Goal: Obtain resource: Download file/media

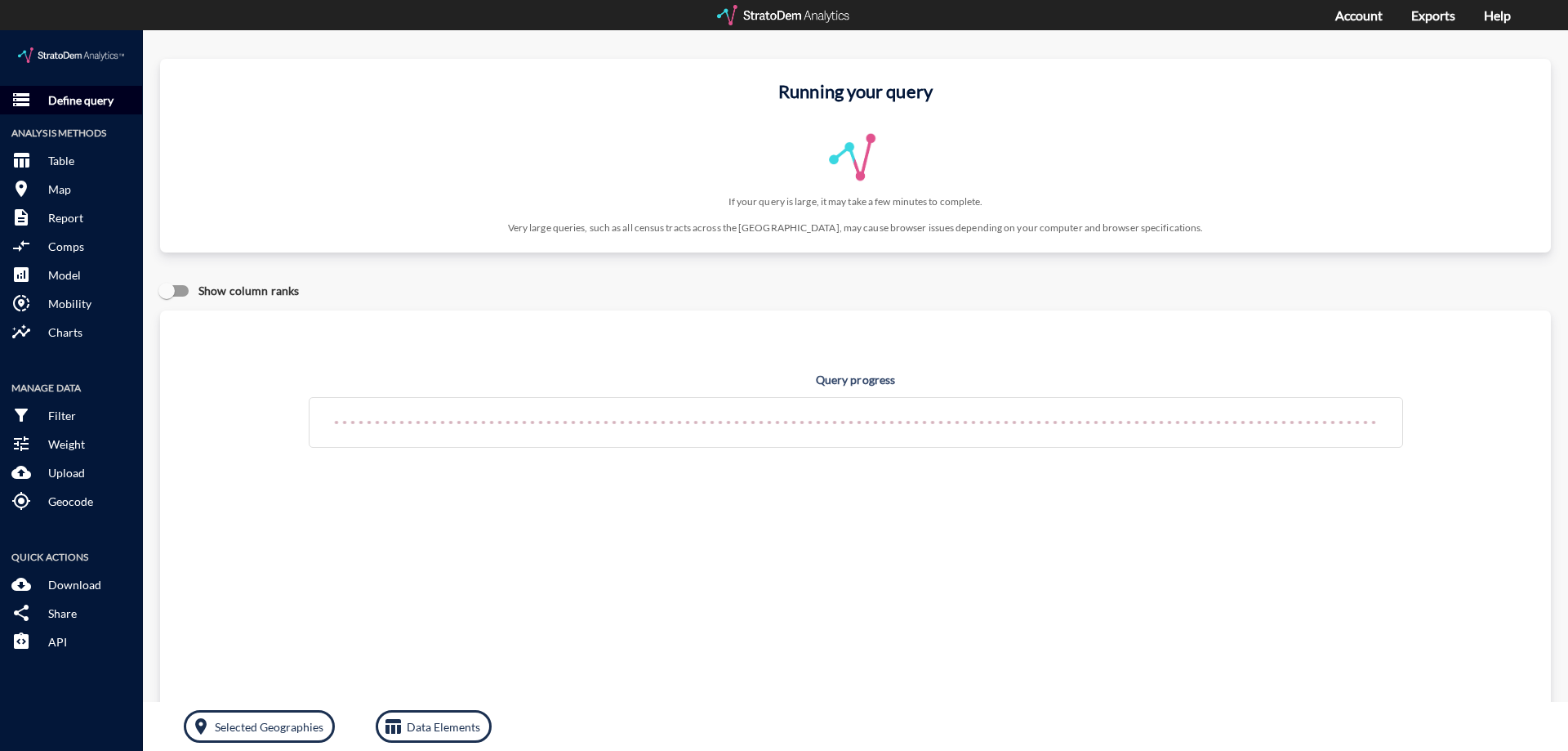
click p "Define query"
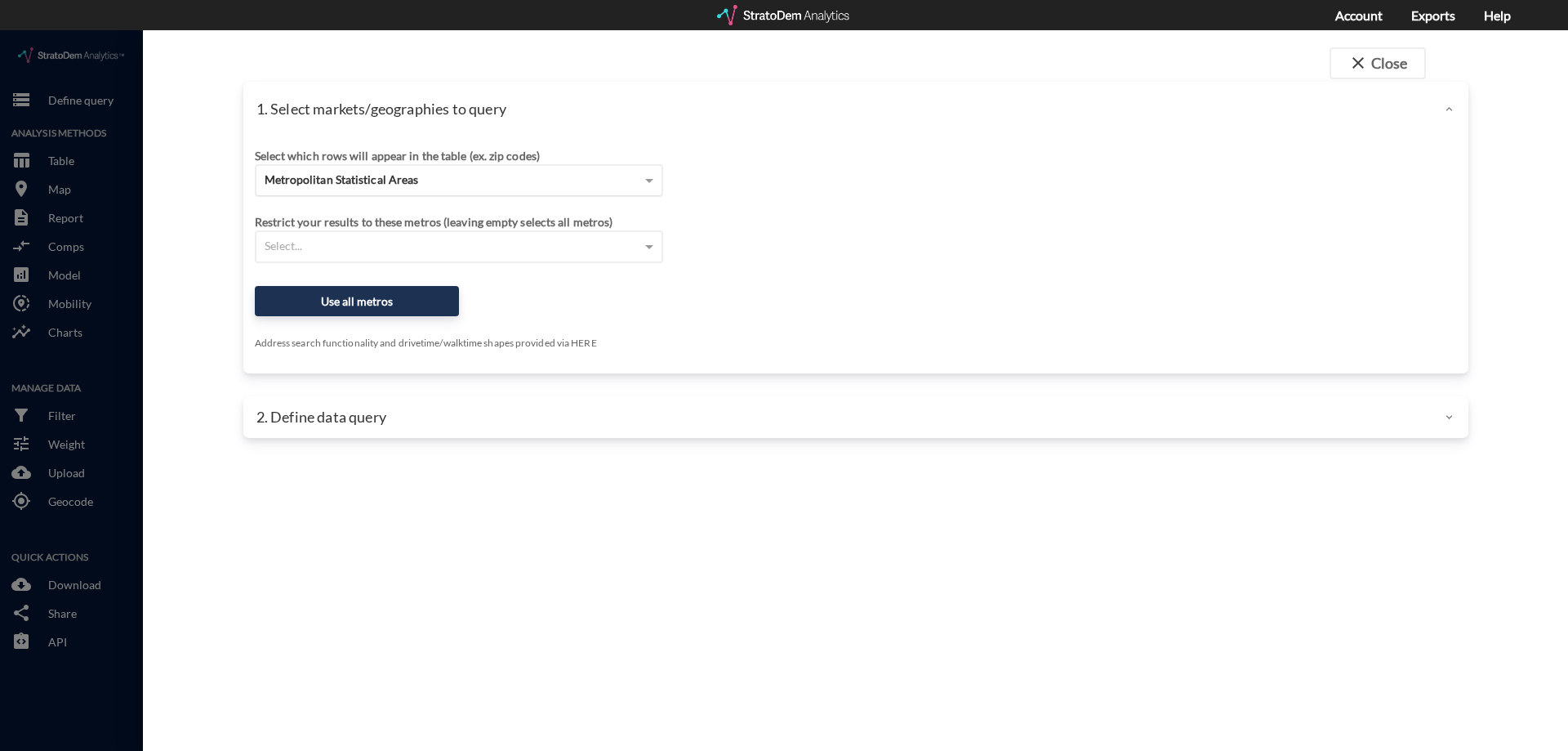
click div "Metropolitan Statistical Areas"
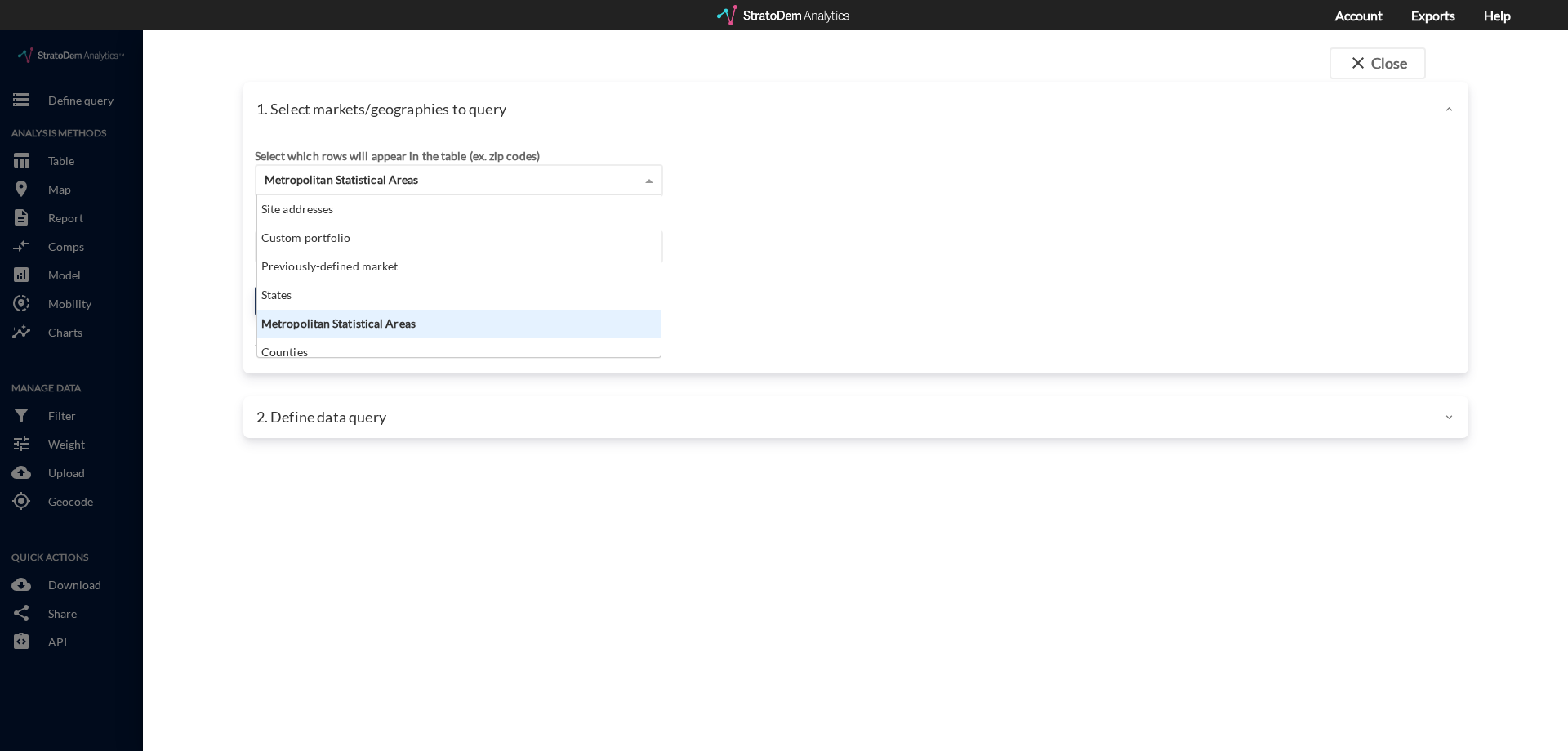
scroll to position [150, 394]
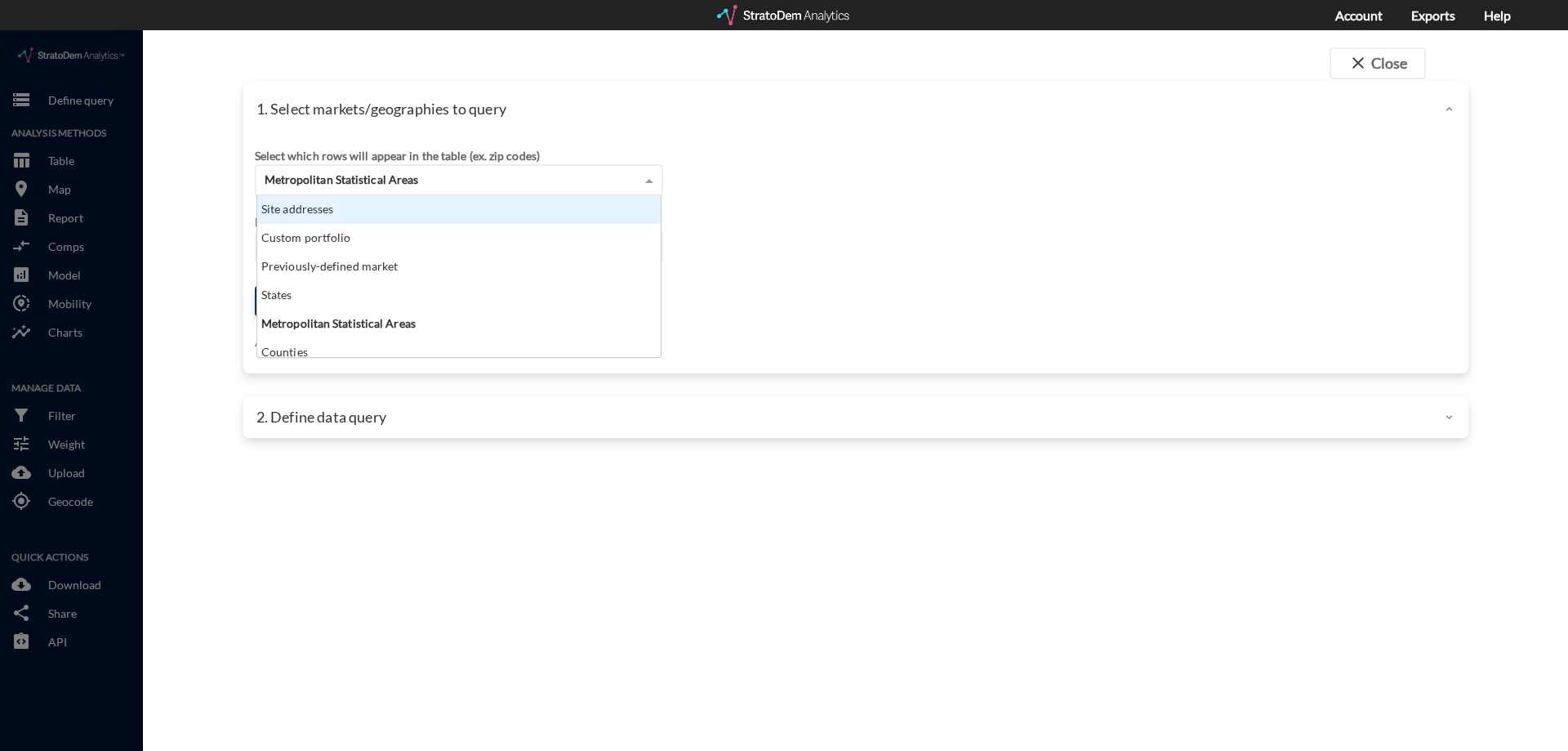
click div "Site addresses"
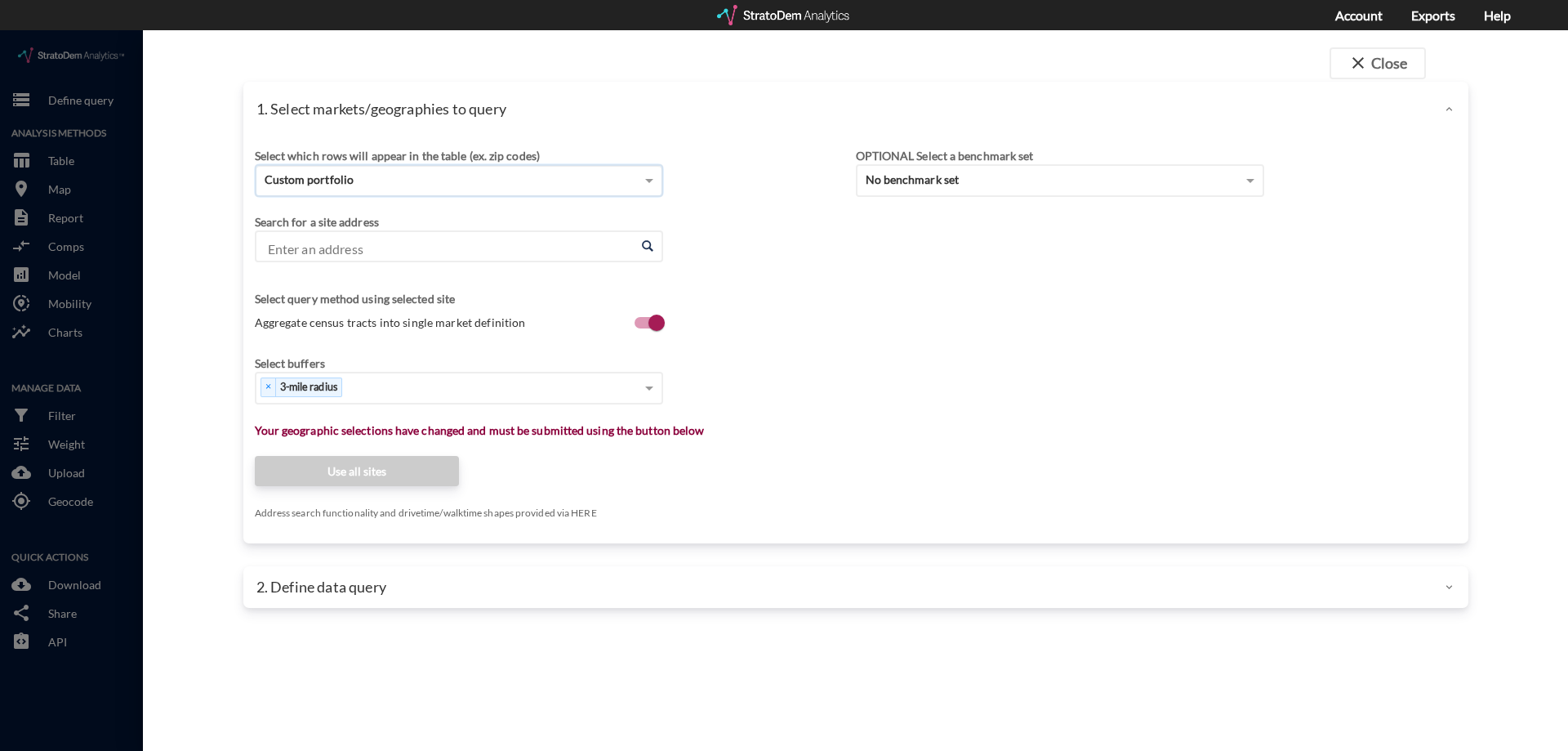
paste input "5727 N 7th St, Phoenix, Arizona"
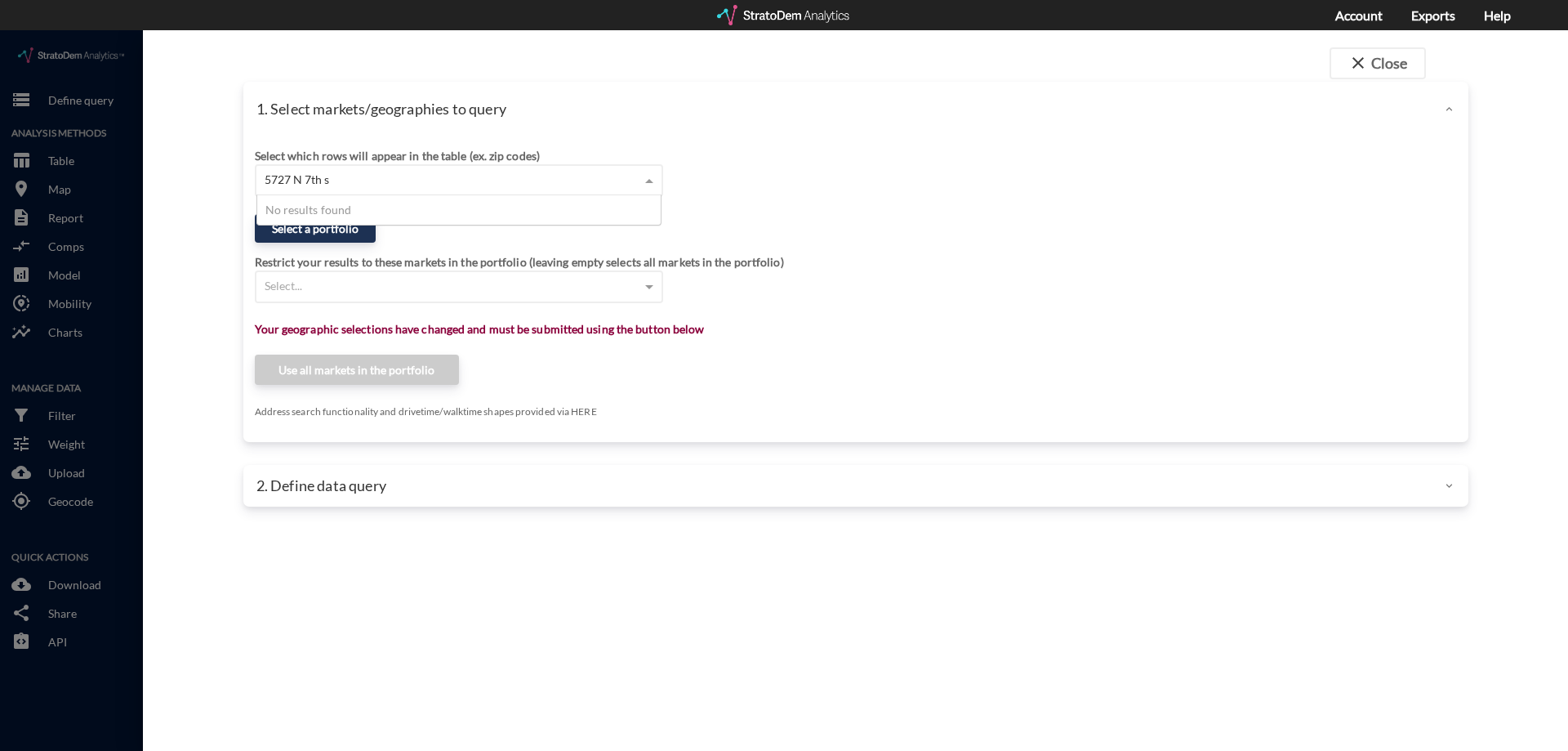
type input "5727 N 7th"
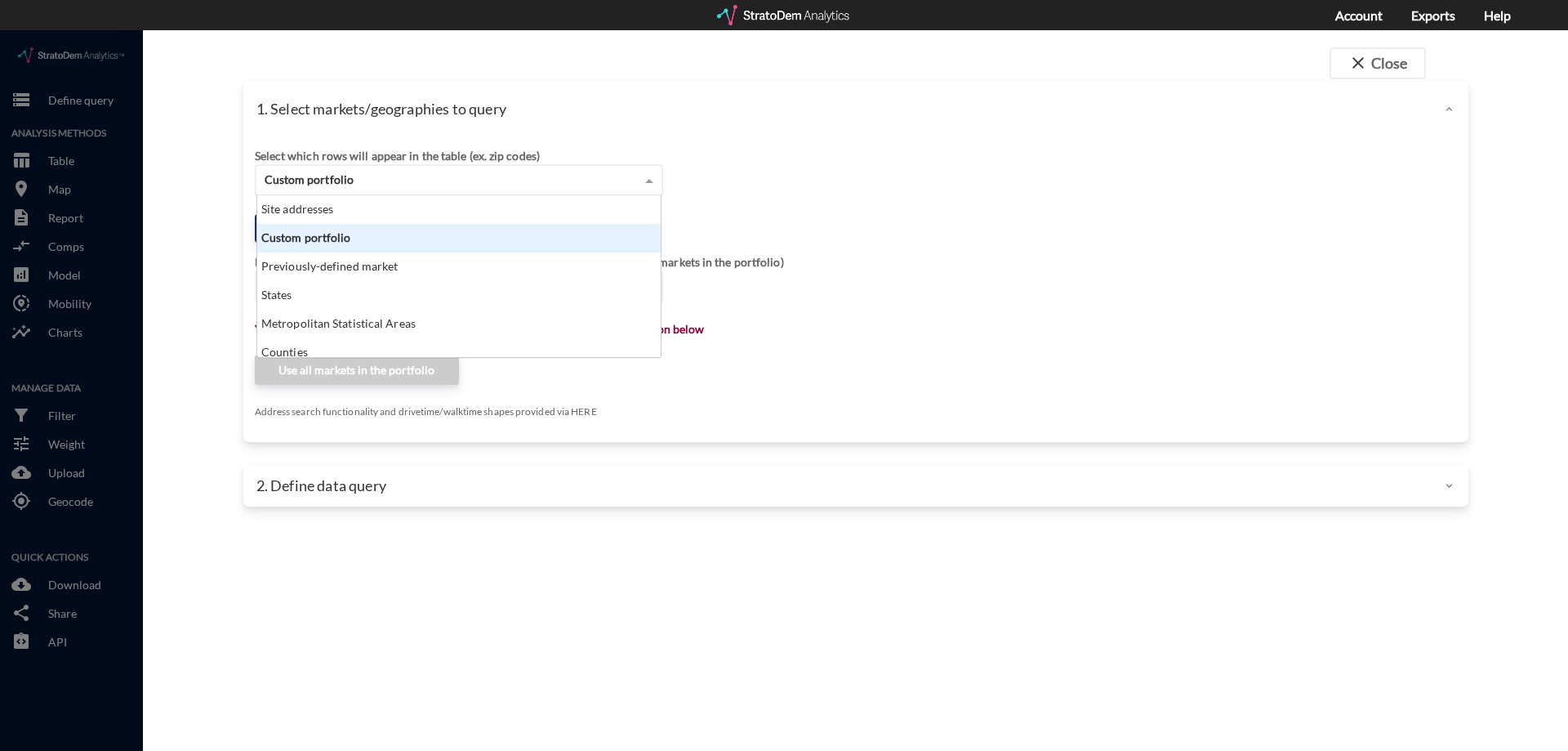
click div "Custom portfolio"
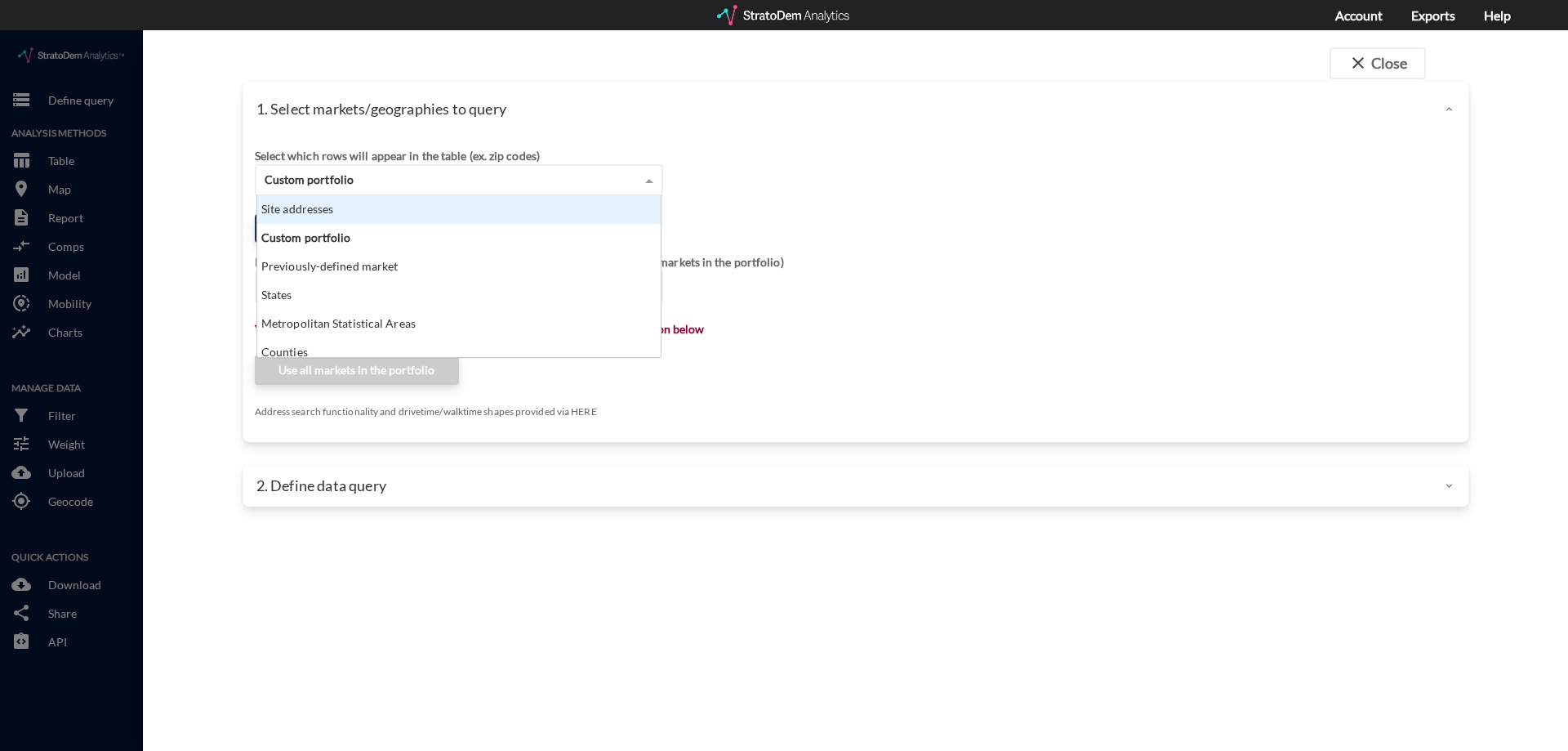
click div "Site addresses"
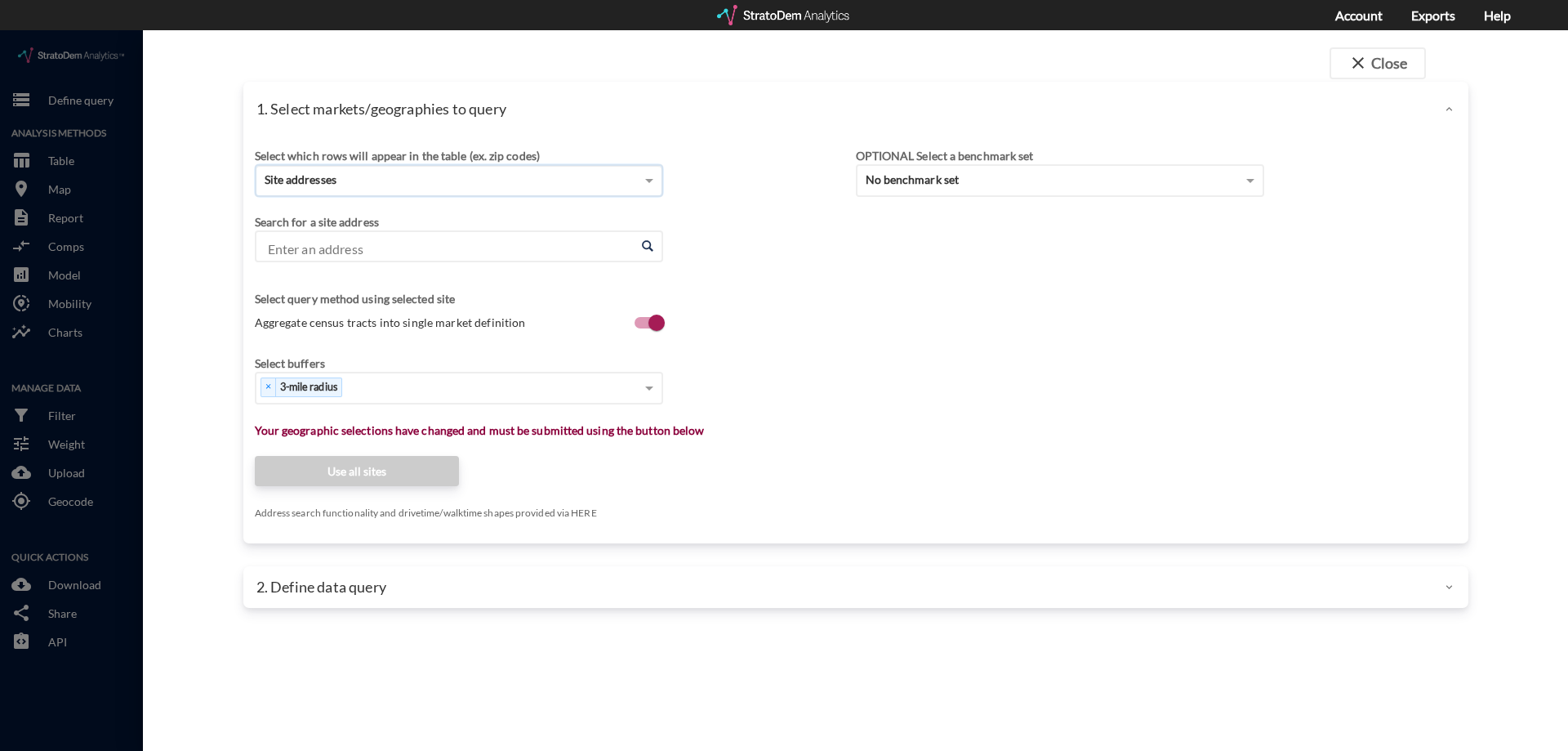
click input "Enter an address"
paste input "5727 N 7th St, Phoenix, Arizona"
type input "5727 N 7th St, Phoenix, Arizona"
click span
click input "Enter an address"
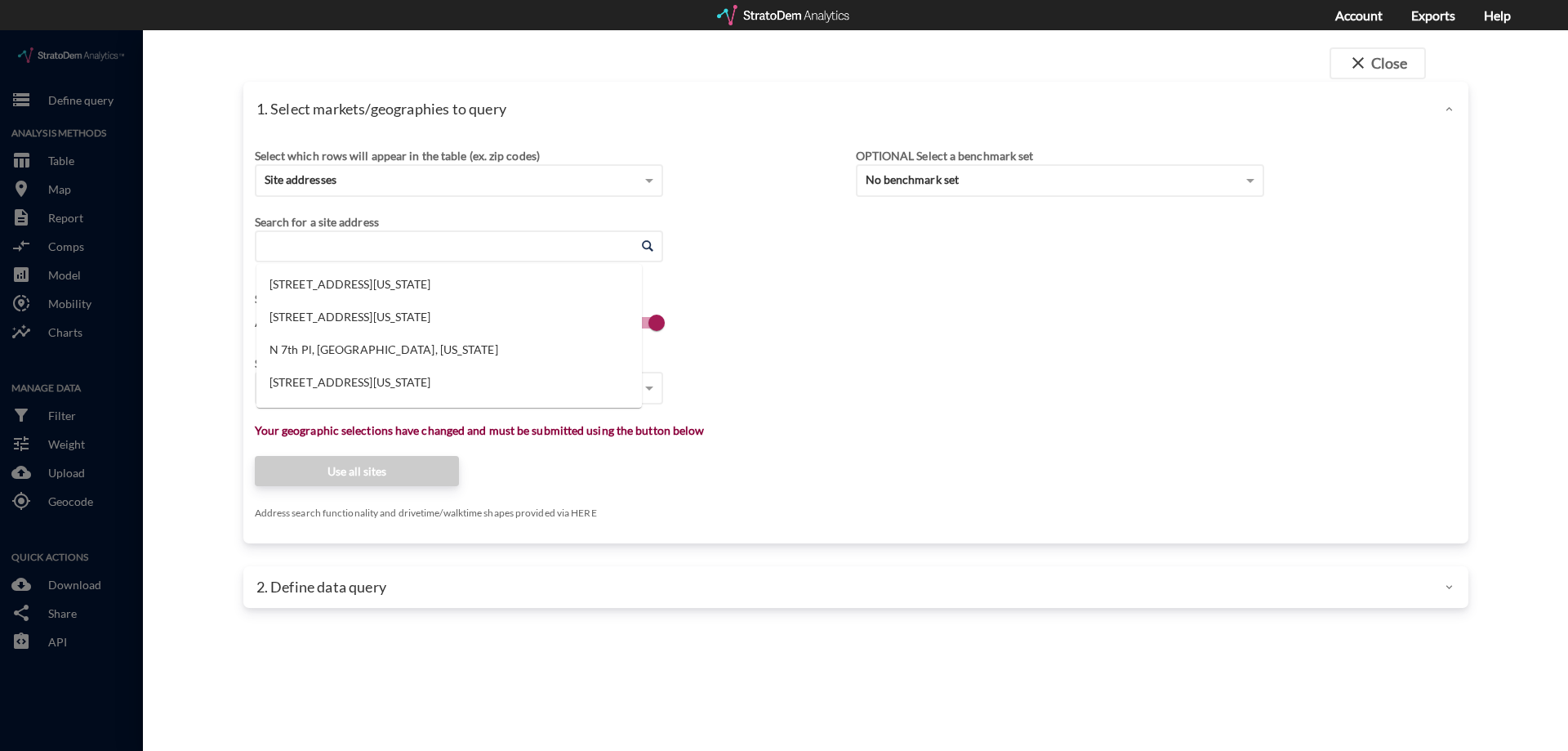
paste input "5727 N 7th St, Phoenix, Arizona"
click li "5727 N 7th St, Phoenix, Arizona"
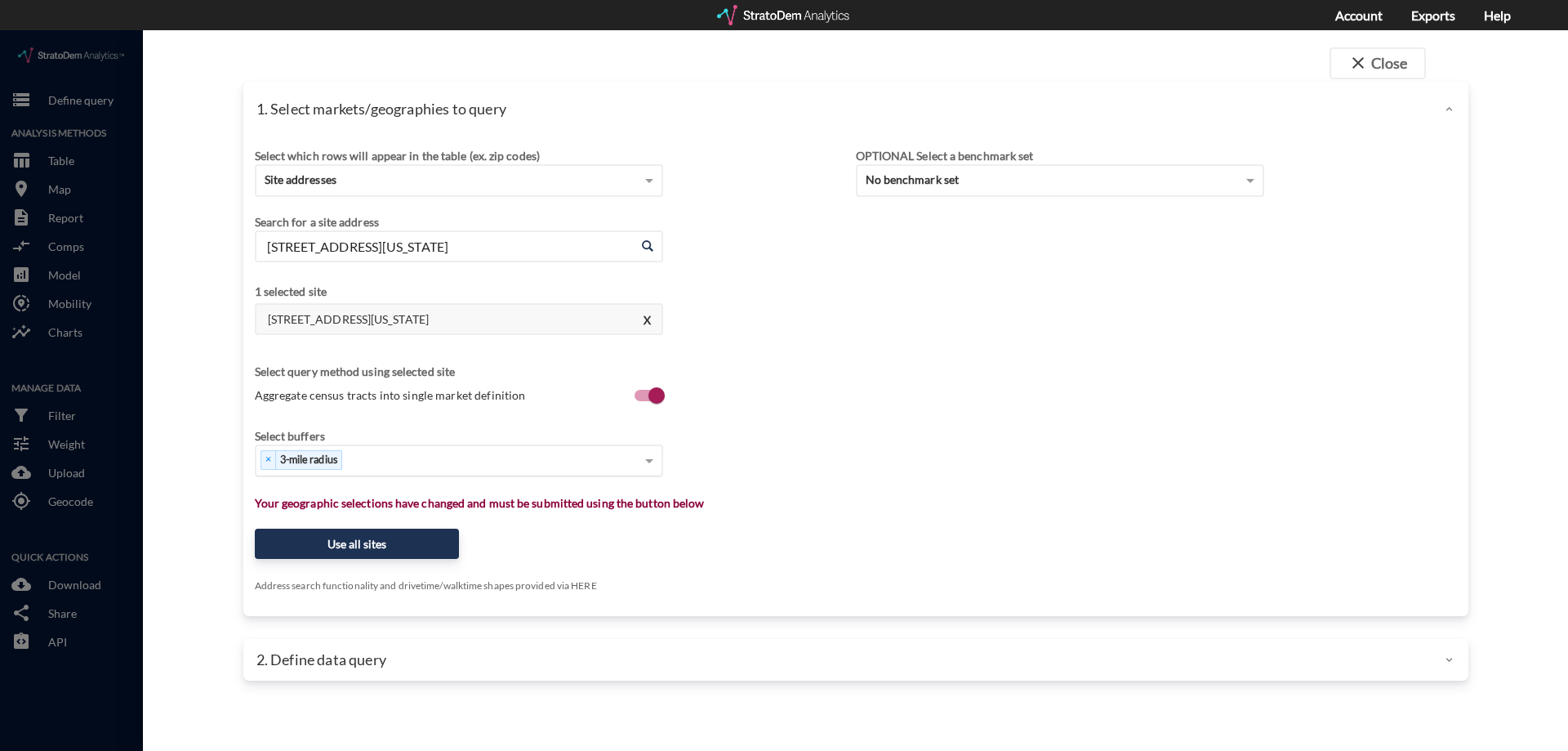
type input "5727 N 7th St, Phoenix, Arizona"
click div "× 3-mile radius"
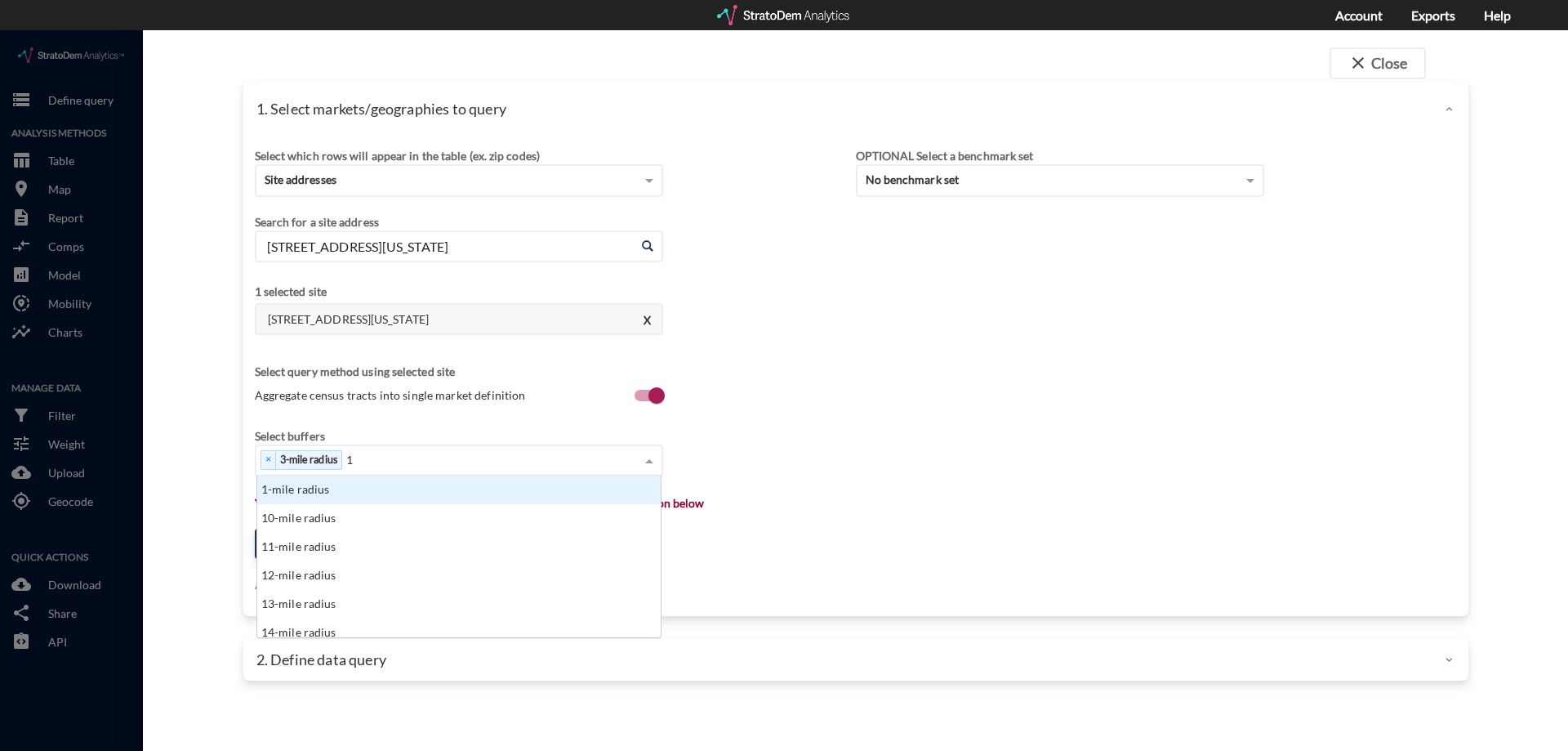
type input "10"
click div "10-mile radius"
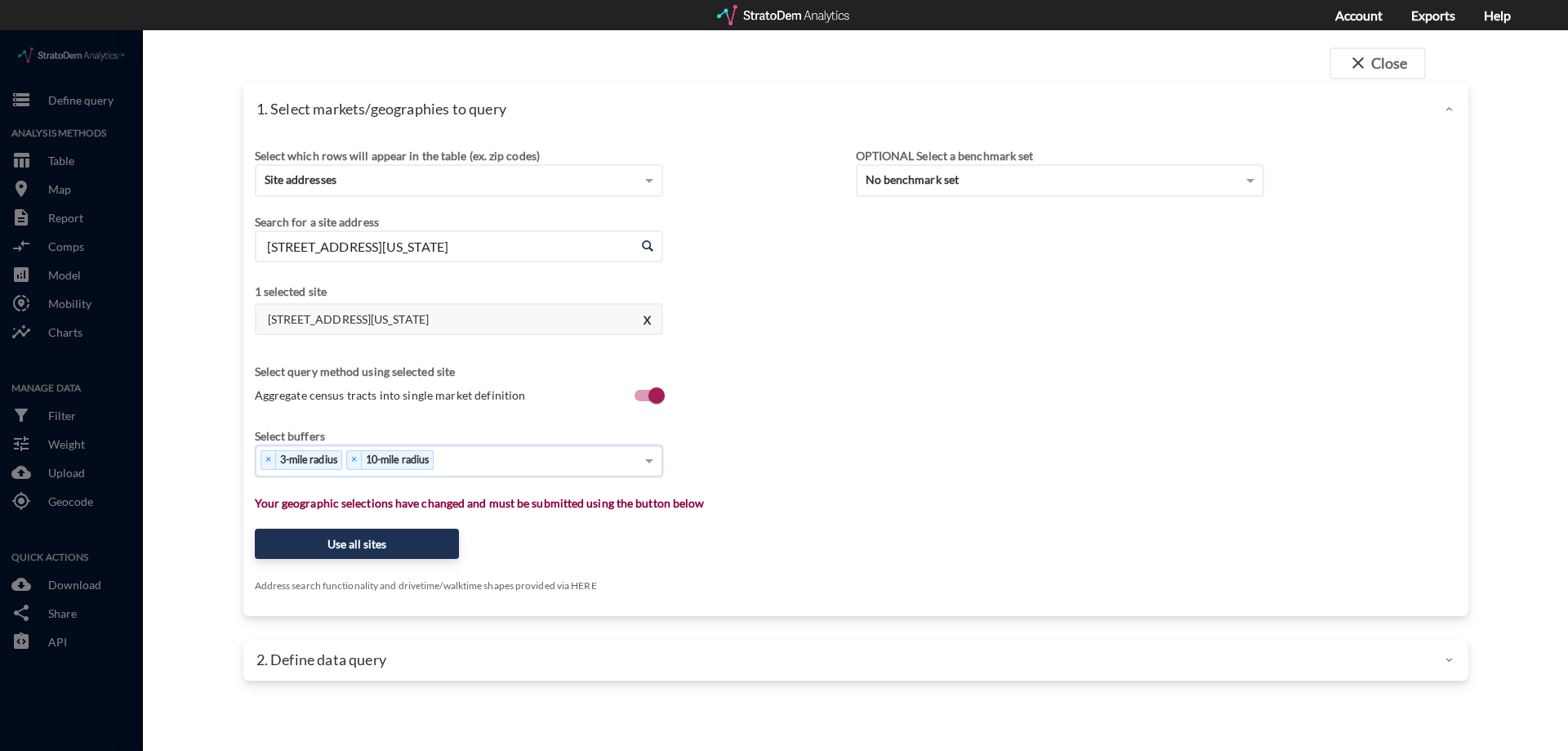
type input "5"
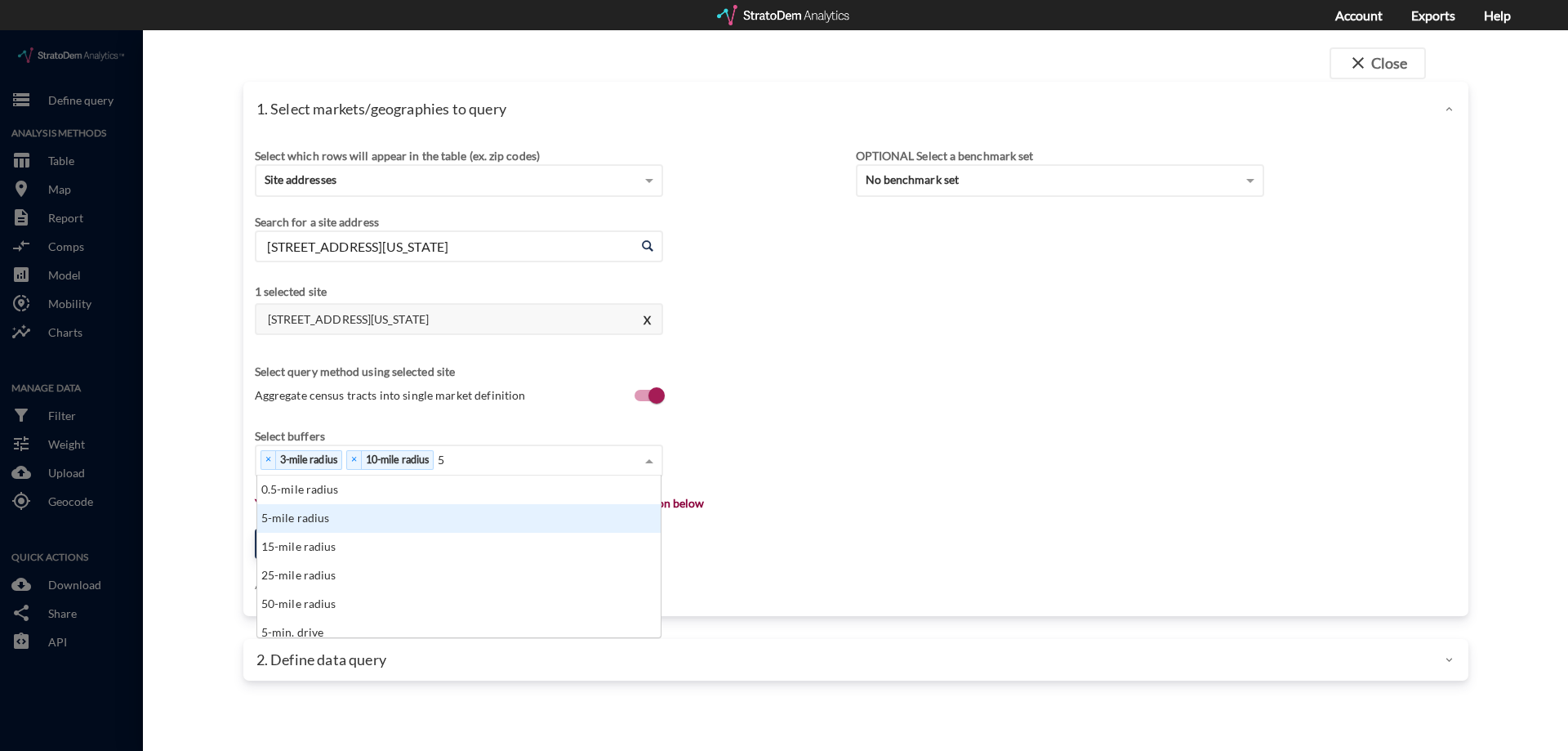
click div "5-mile radius"
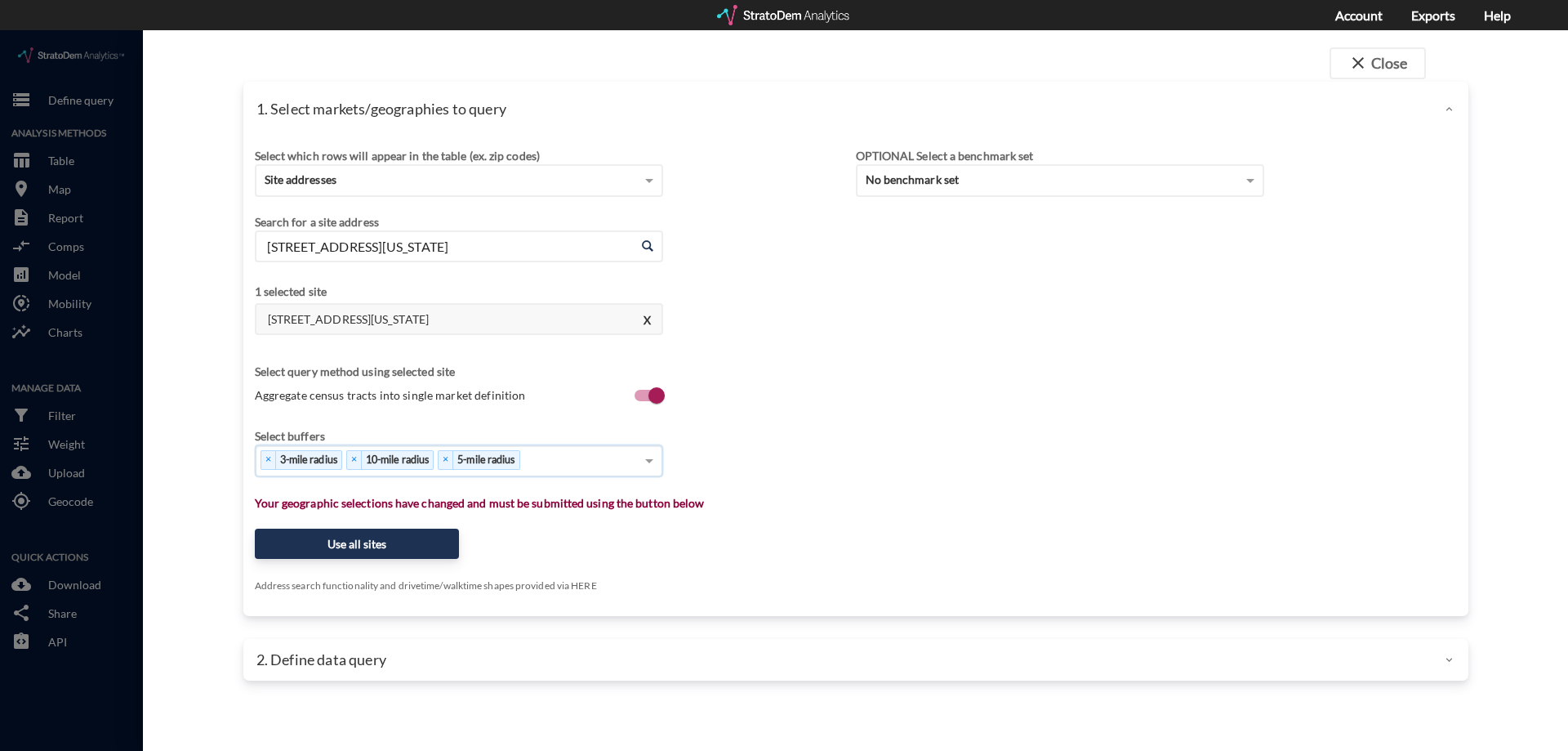
type input "1"
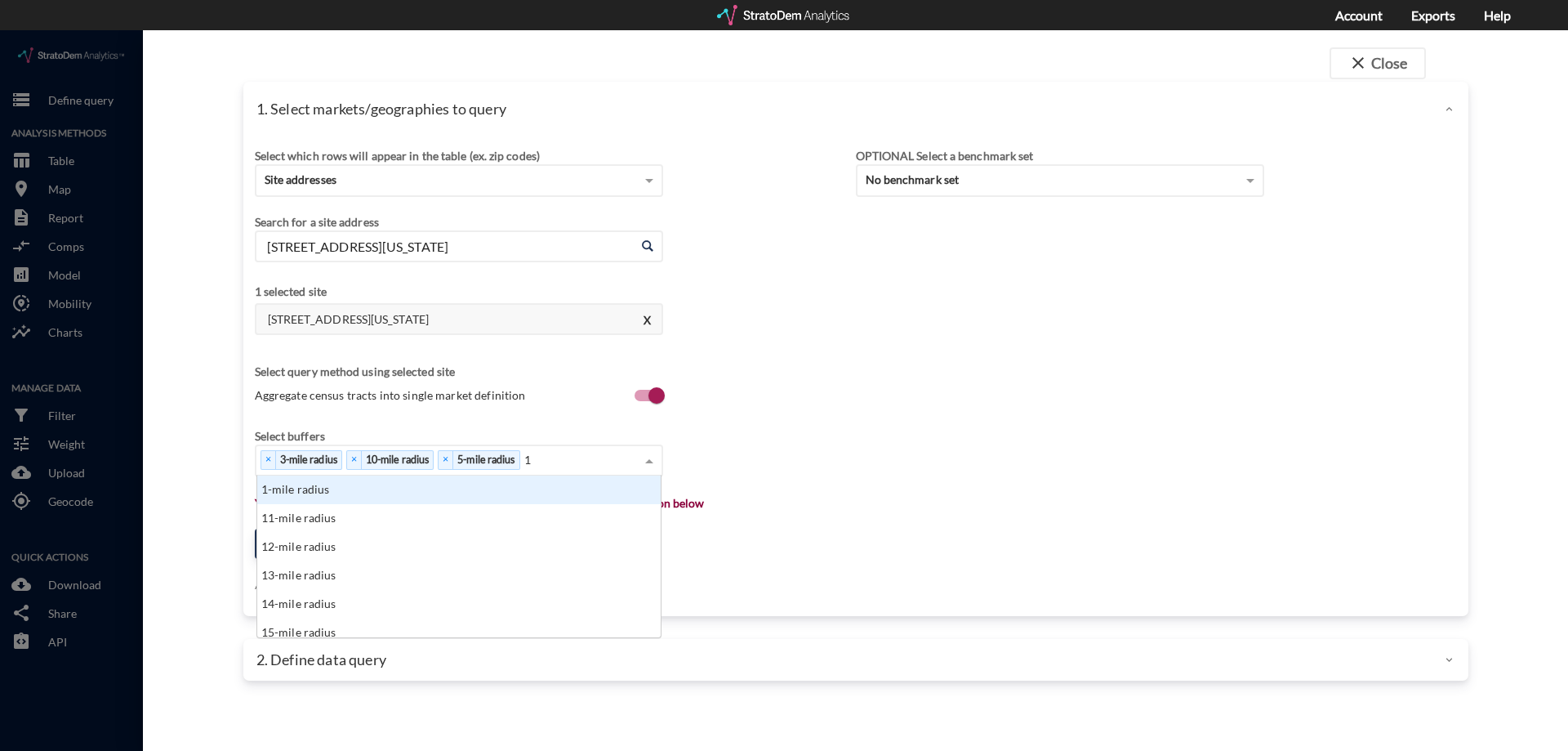
click div "1-mile radius"
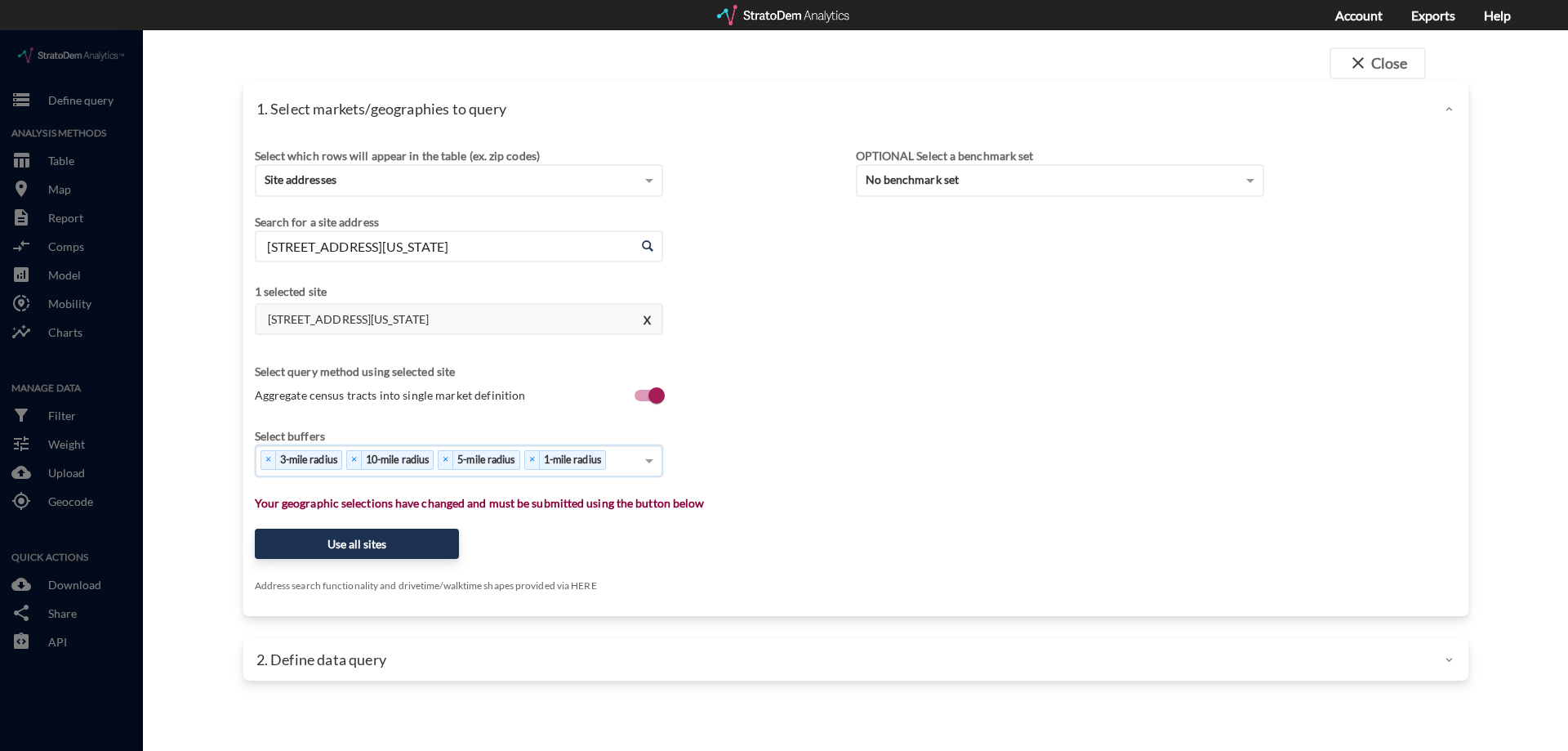
click p "Your geographic selections have changed and must be submitted using the button …"
click button "Use all sites"
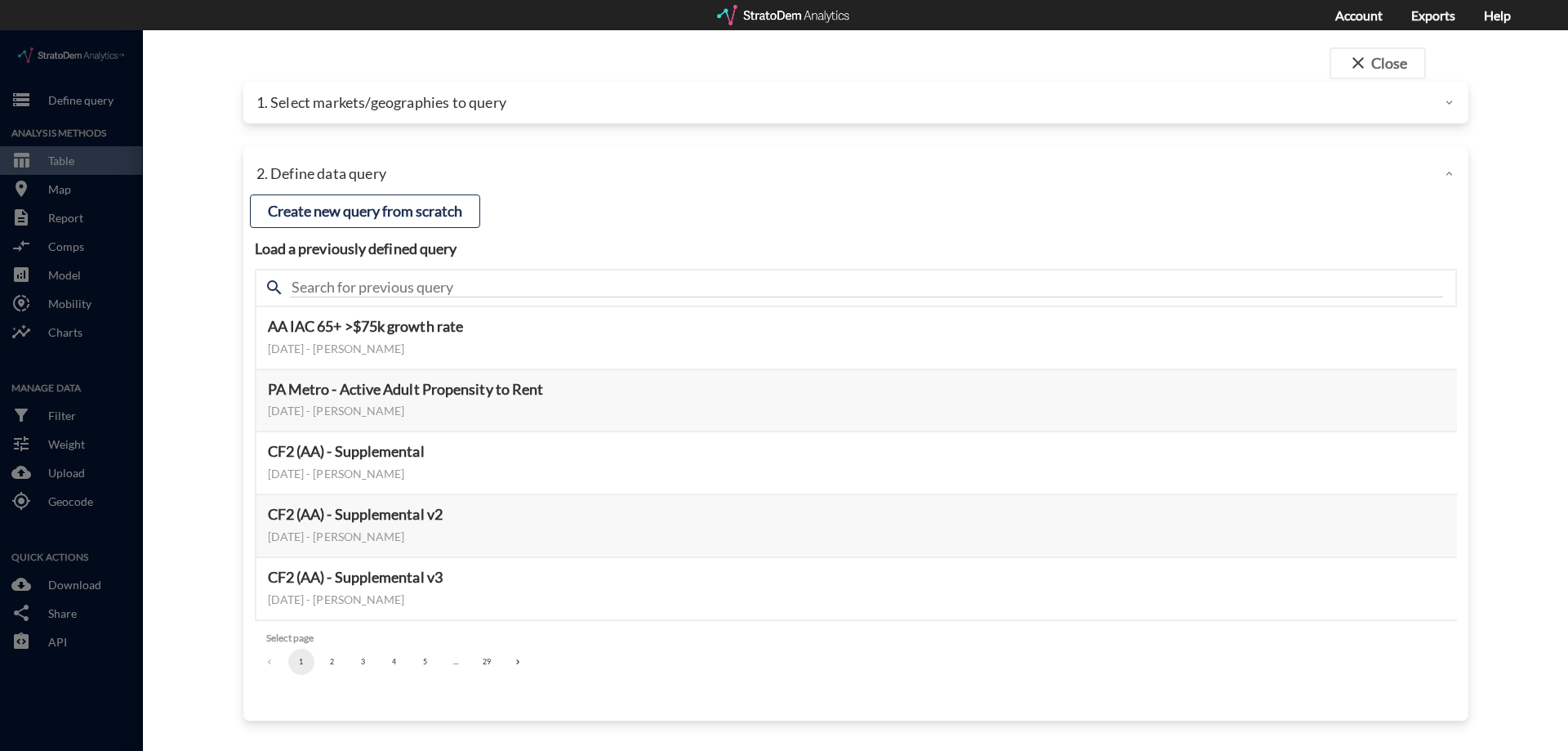
click button "2"
click button "3"
click button "4"
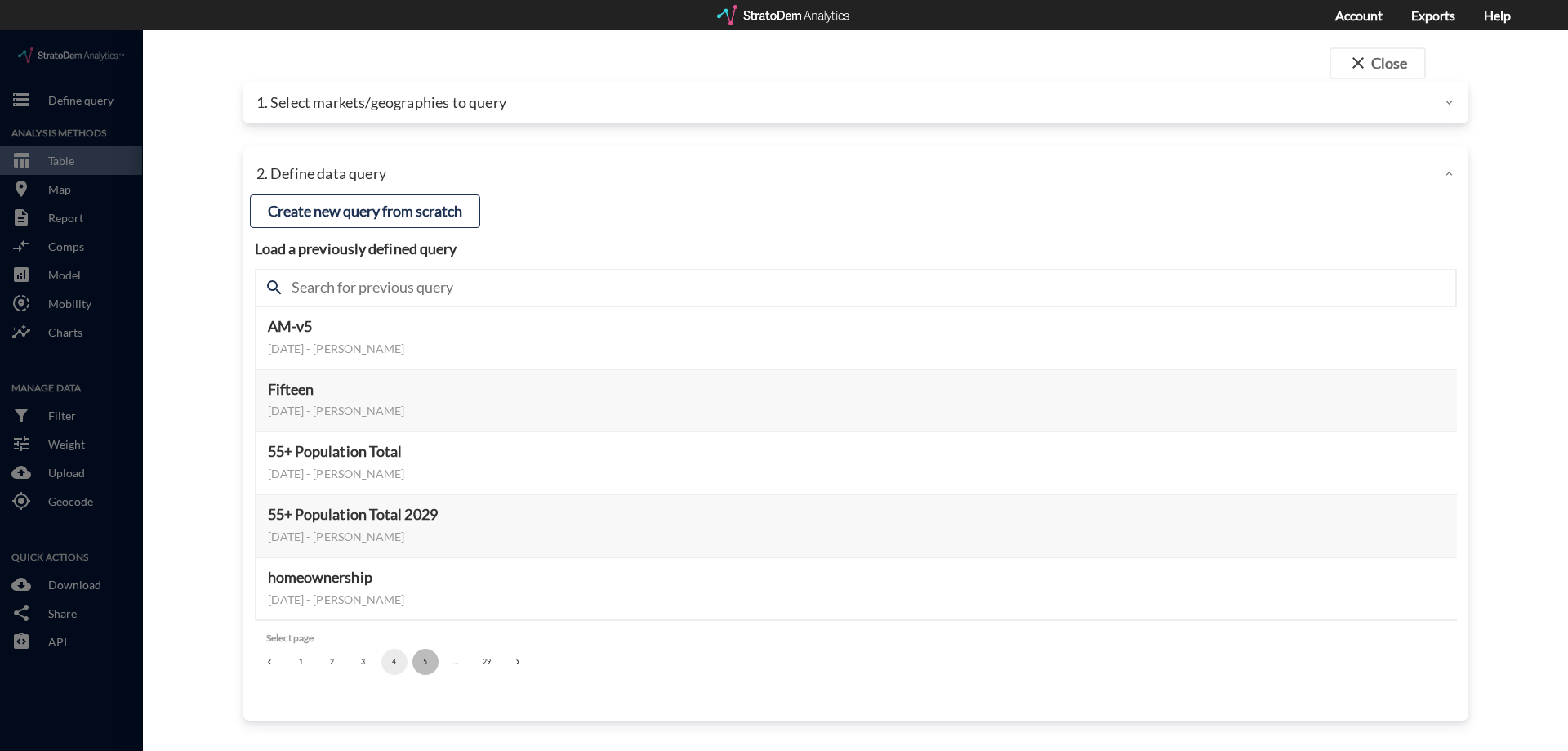
click button "5"
click div "search"
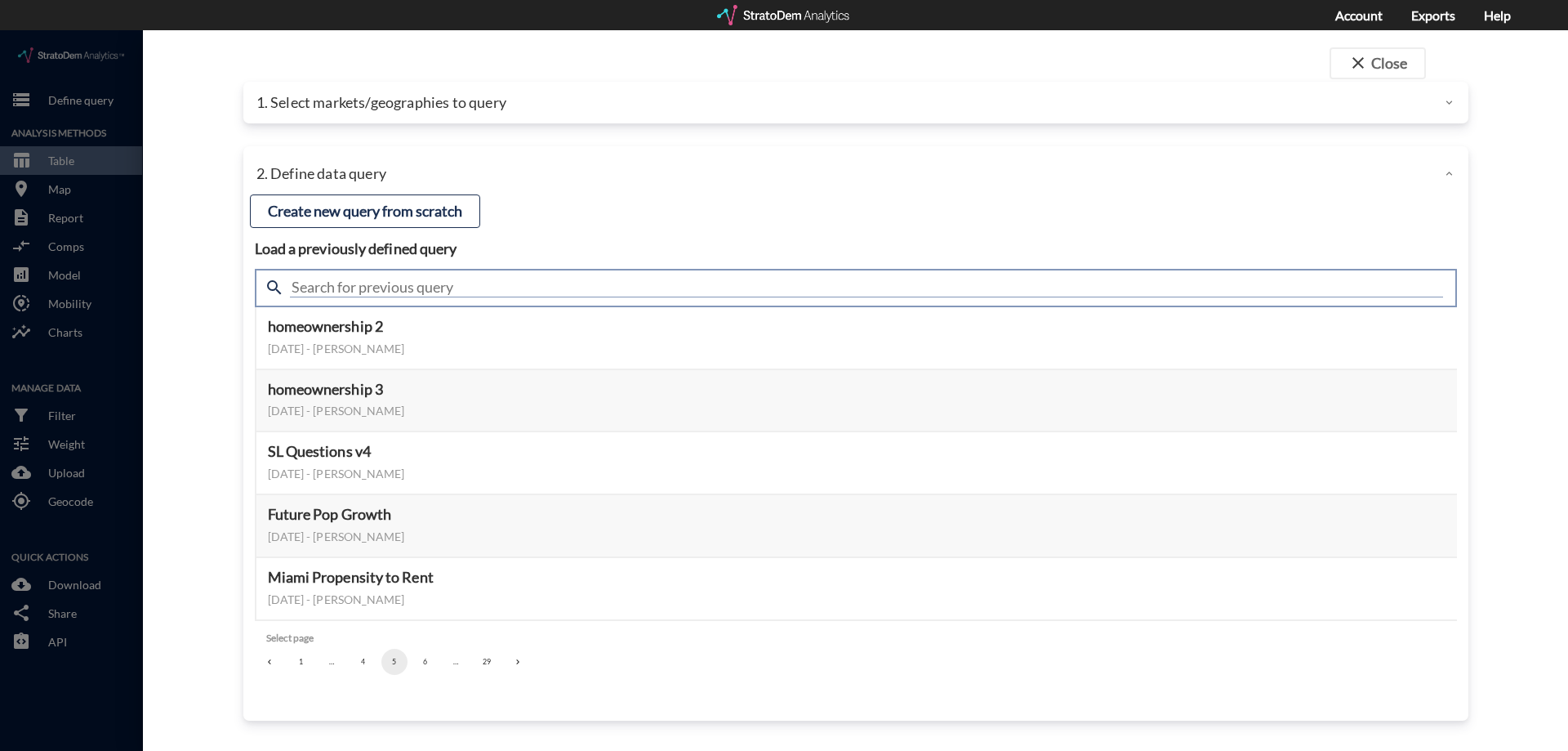
click input "text"
type input "housing demand"
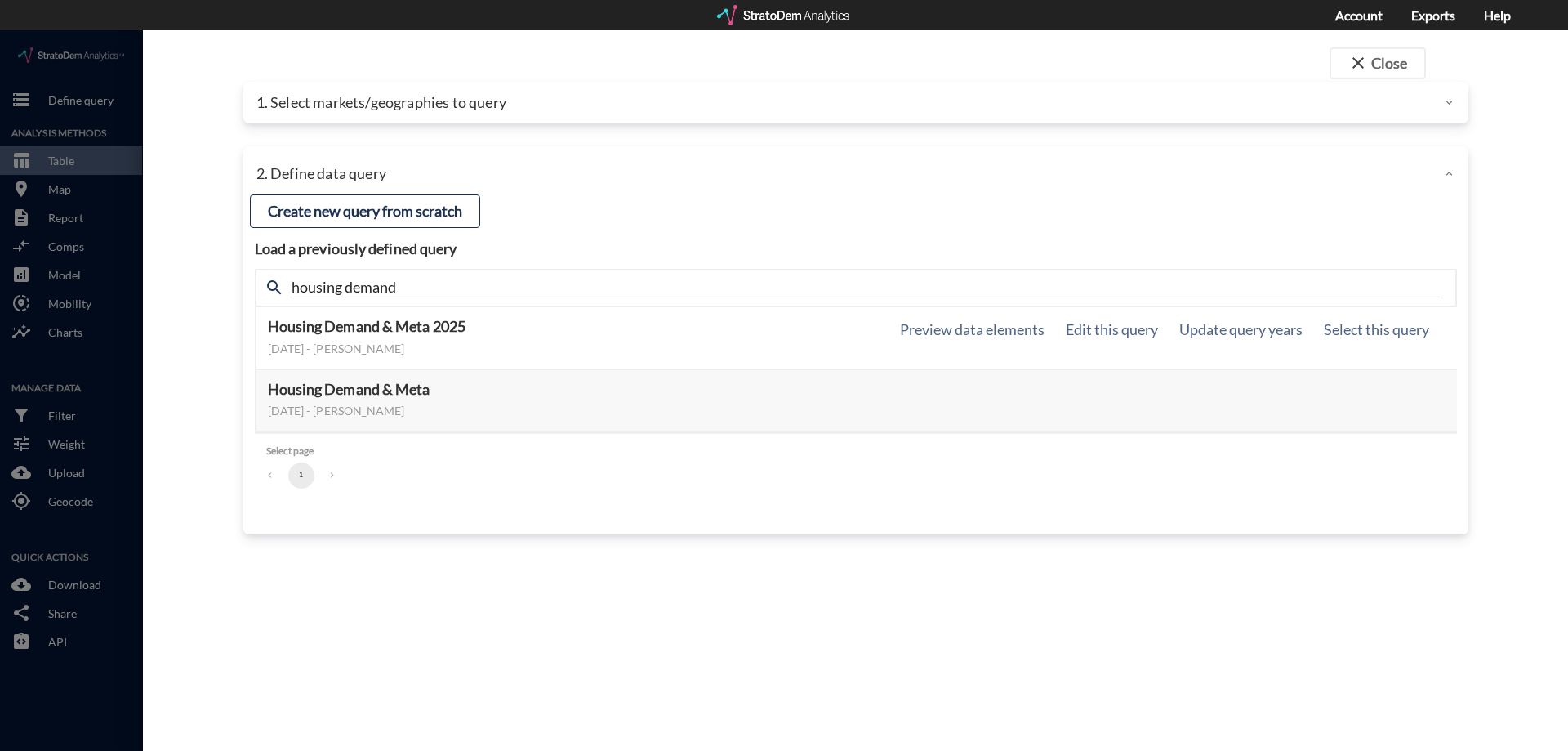
click div "Housing Demand & Meta 2025 January 07, 2025 - Lucas Wratschko Preview data elem…"
click button "Select this query"
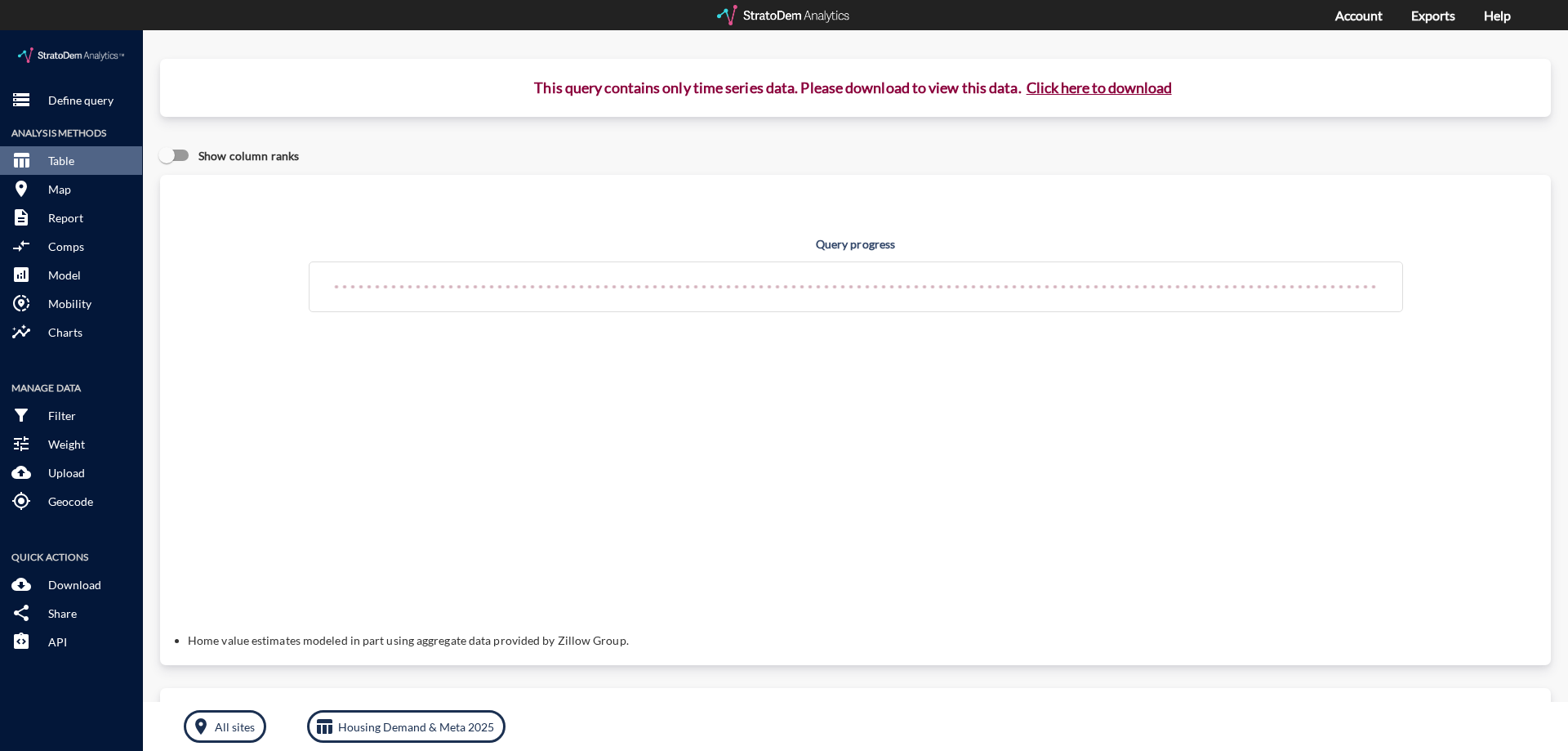
click button "Click here to download"
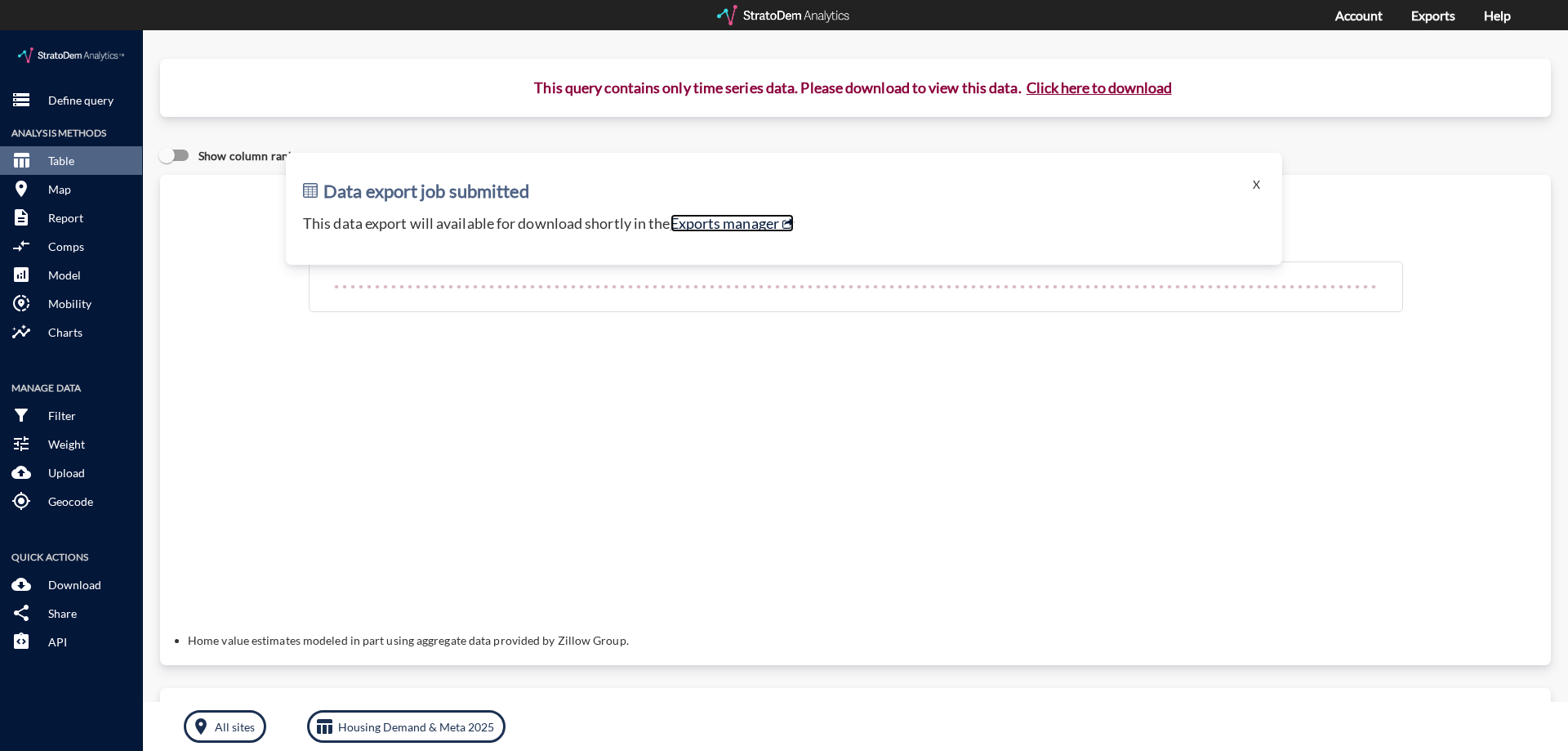
click link "Exports manager"
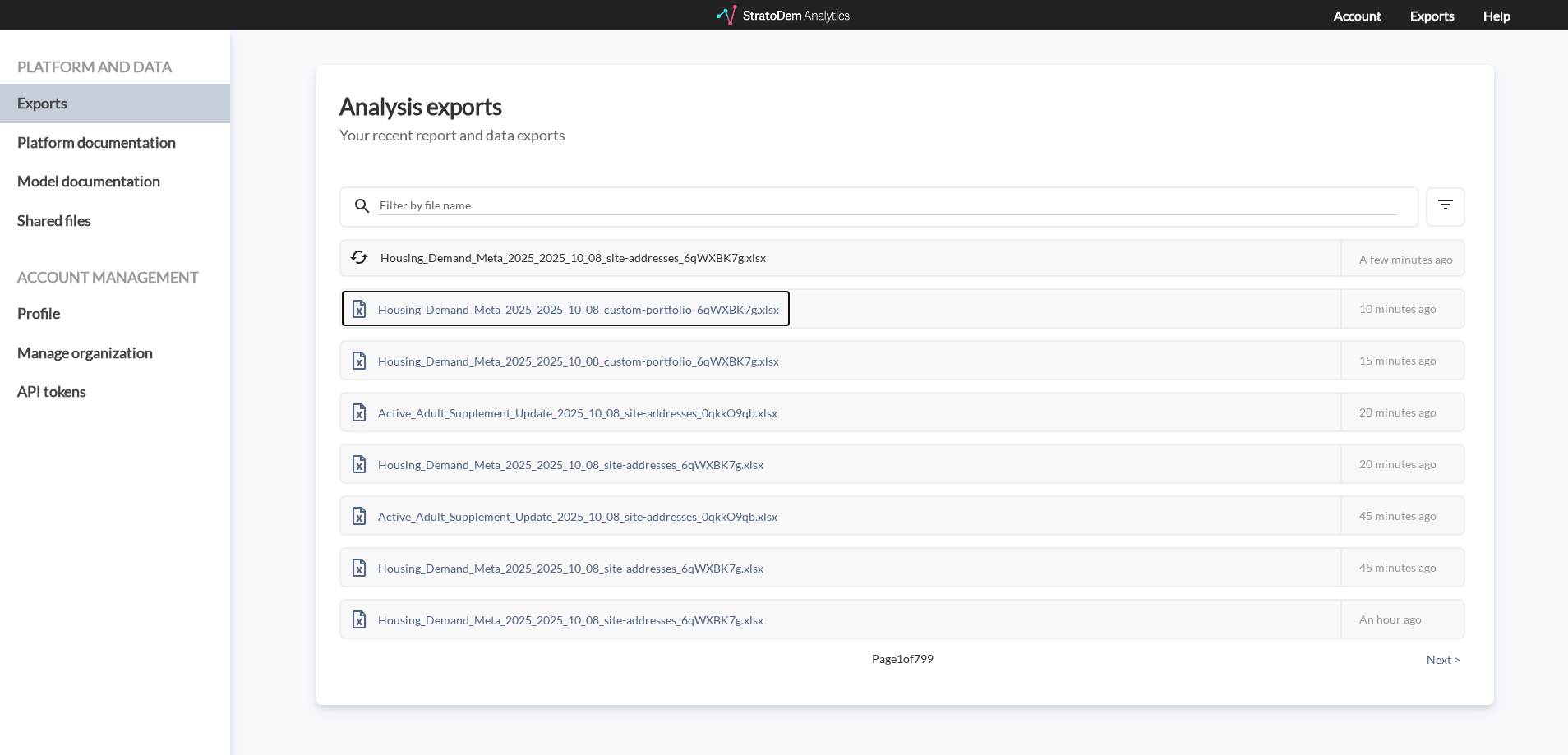
click at [581, 314] on div "Housing_Demand_Meta_2025_2025_10_08_custom-portfolio_6qWXBK7g.xlsx" at bounding box center [566, 308] width 449 height 37
click at [733, 306] on div "Housing_Demand_Meta_2025_2025_10_08_custom-portfolio_6qWXBK7g.xlsx" at bounding box center [566, 308] width 449 height 37
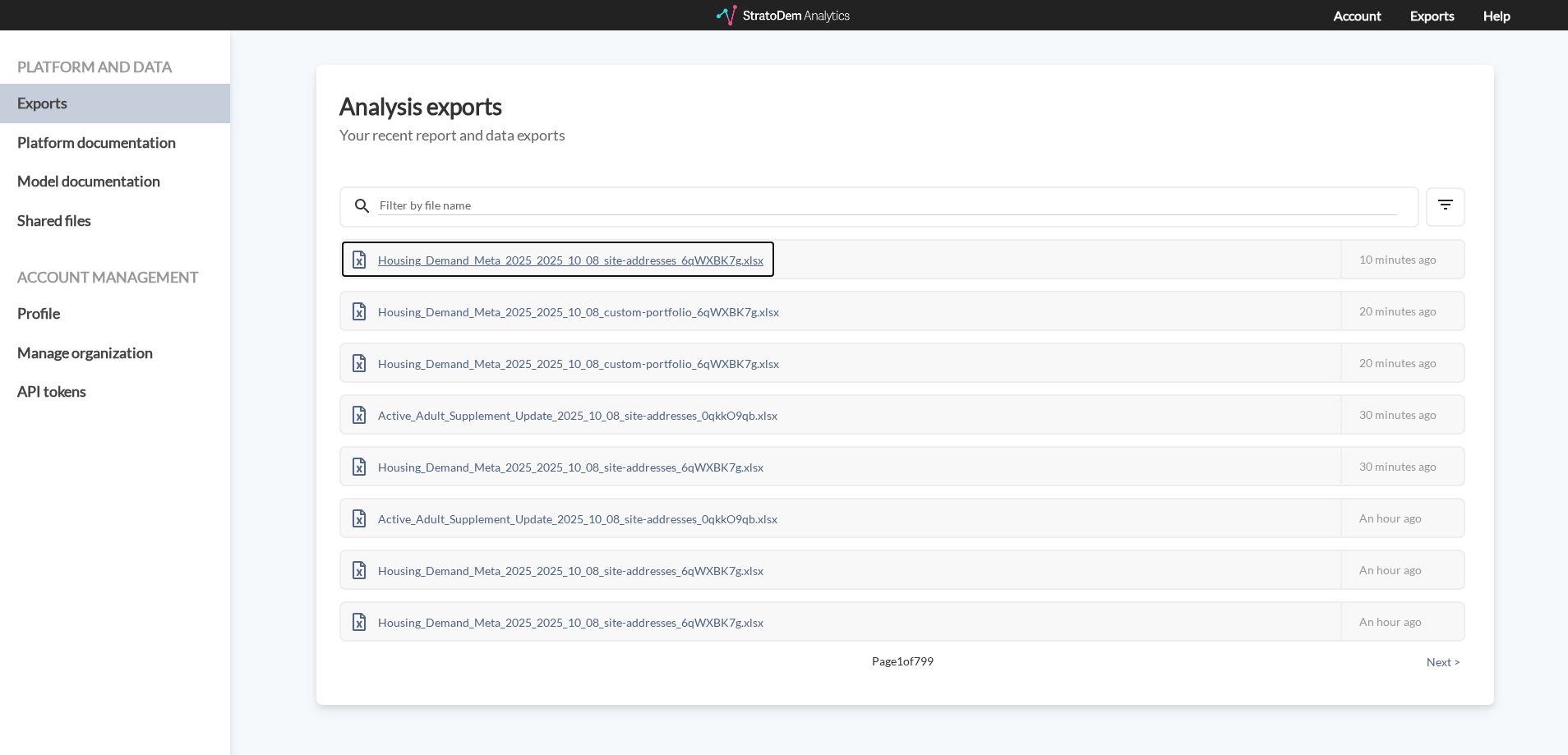
click at [712, 253] on div "Housing_Demand_Meta_2025_2025_10_08_site-addresses_6qWXBK7g.xlsx" at bounding box center [558, 259] width 434 height 37
click at [698, 256] on div "Housing_Demand_Meta_2025_2025_10_08_site-addresses_6qWXBK7g.xlsx" at bounding box center [558, 259] width 434 height 37
